Goal: Navigation & Orientation: Find specific page/section

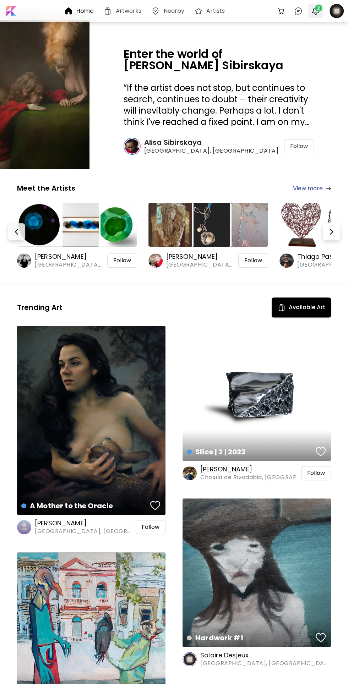
click at [315, 14] on img "button" at bounding box center [315, 11] width 9 height 9
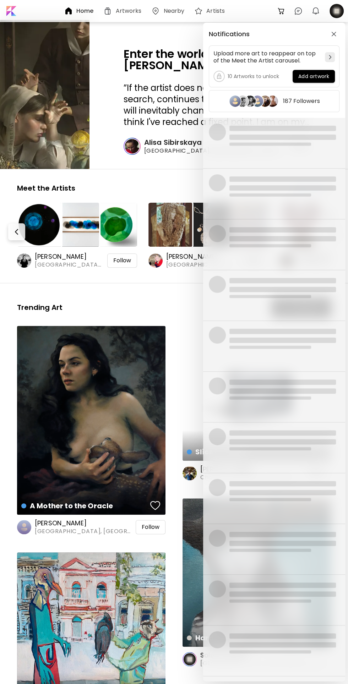
click at [339, 4] on div "Notifications Upload more art to reappear on top of the Meet the Artist carouse…" at bounding box center [174, 342] width 348 height 684
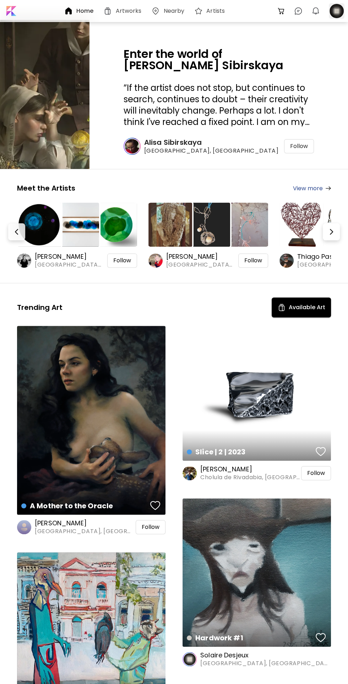
click at [337, 8] on div at bounding box center [337, 11] width 16 height 16
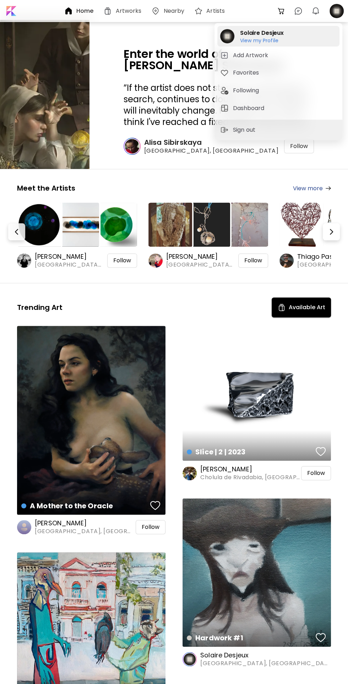
click at [240, 39] on h6 "View my Profile" at bounding box center [262, 40] width 44 height 6
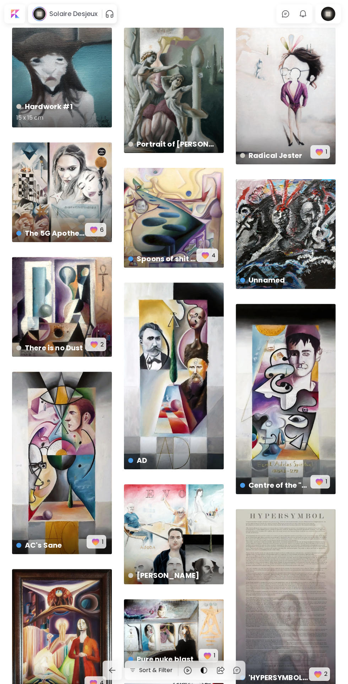
click at [43, 85] on div "Hardwork #1 15 x 15 cm" at bounding box center [62, 78] width 100 height 100
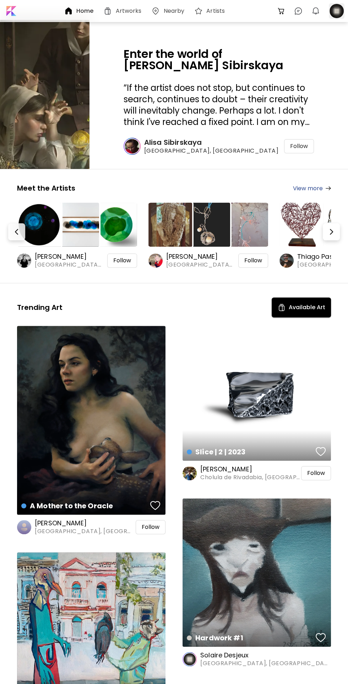
click at [332, 8] on div at bounding box center [337, 11] width 16 height 16
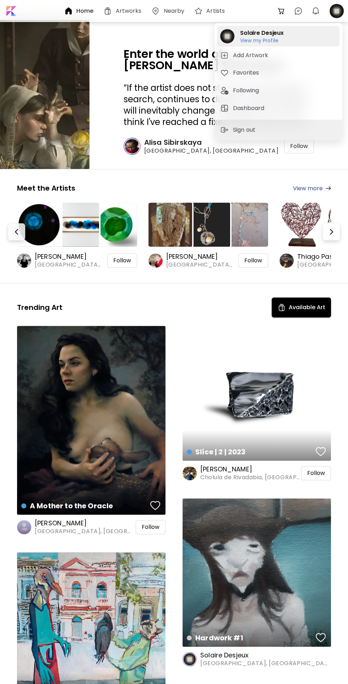
click at [235, 39] on div "Solaire Desjeux View my Profile View my Profile" at bounding box center [278, 36] width 122 height 21
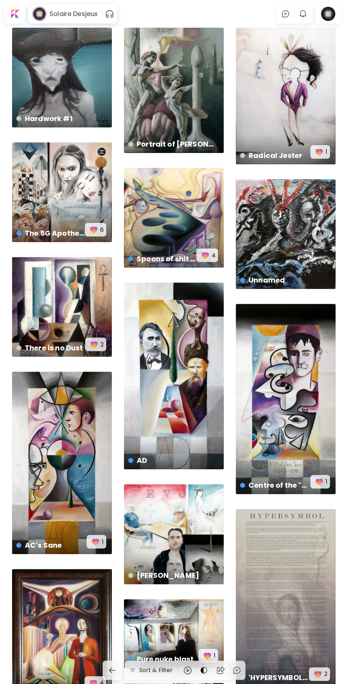
click at [301, 13] on img "button" at bounding box center [302, 14] width 9 height 9
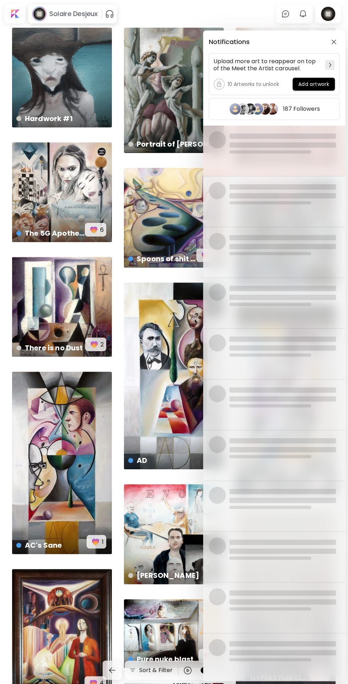
click at [295, 148] on div at bounding box center [282, 150] width 106 height 39
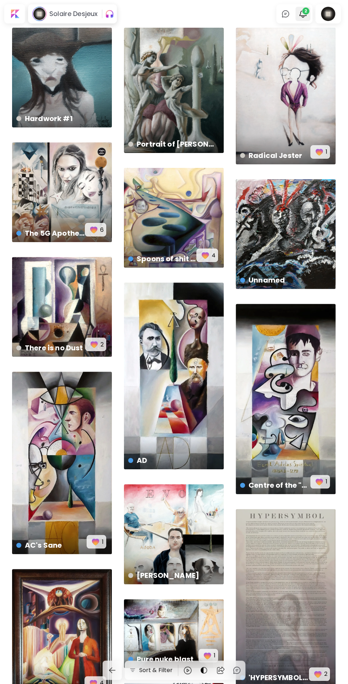
click at [305, 11] on span "2" at bounding box center [305, 10] width 7 height 7
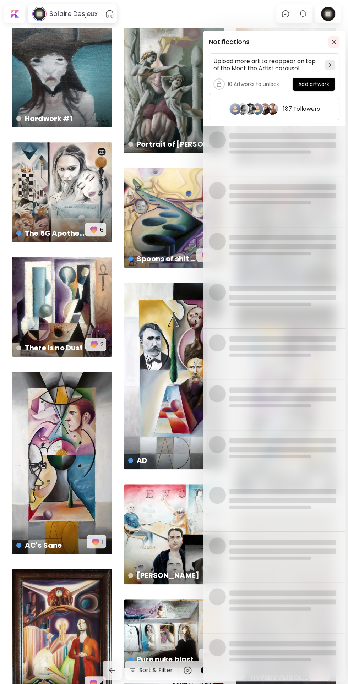
click at [333, 40] on img "button" at bounding box center [333, 41] width 5 height 5
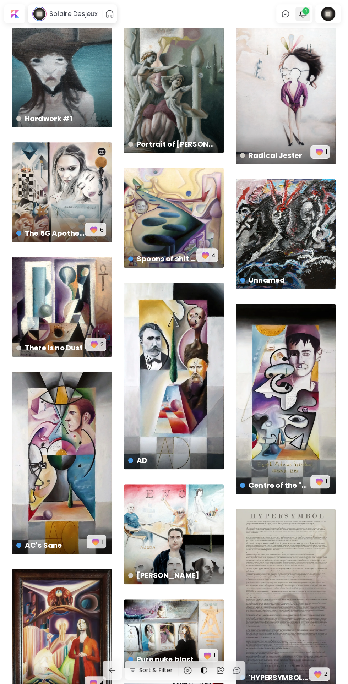
click at [302, 10] on span "1" at bounding box center [305, 10] width 7 height 7
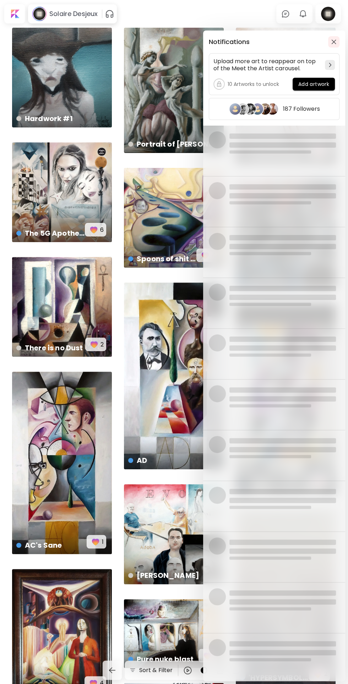
click at [334, 42] on img "button" at bounding box center [333, 41] width 5 height 5
